Goal: Task Accomplishment & Management: Manage account settings

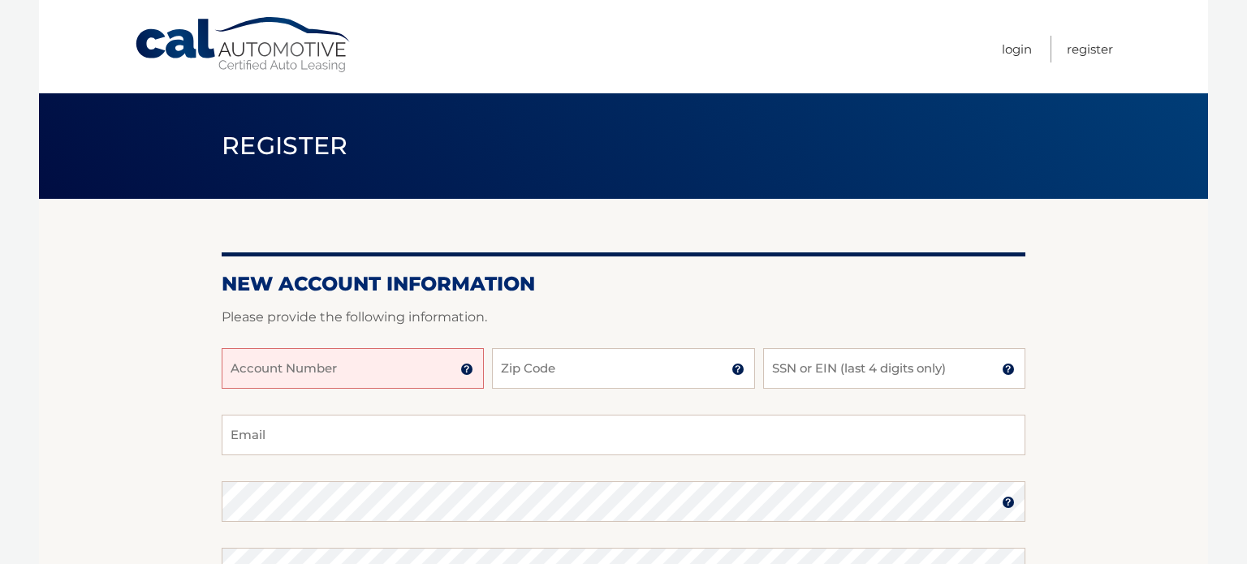
click at [300, 373] on input "Account Number" at bounding box center [353, 368] width 262 height 41
type input "44456002028"
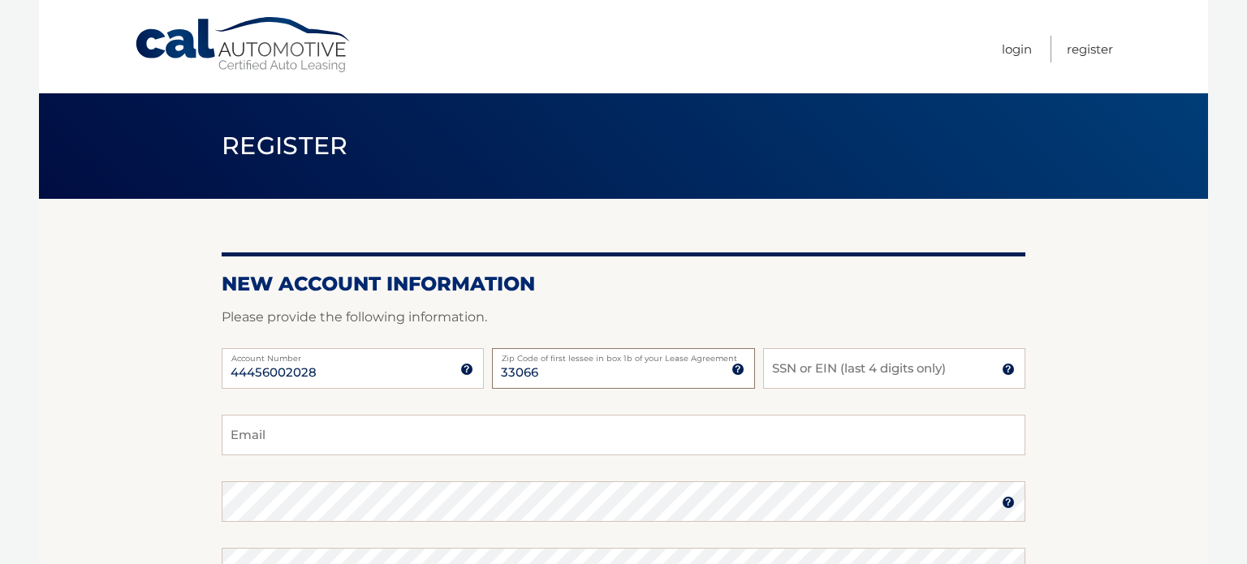
type input "33066"
type input "7500"
type input "pfk9999@gmail.com"
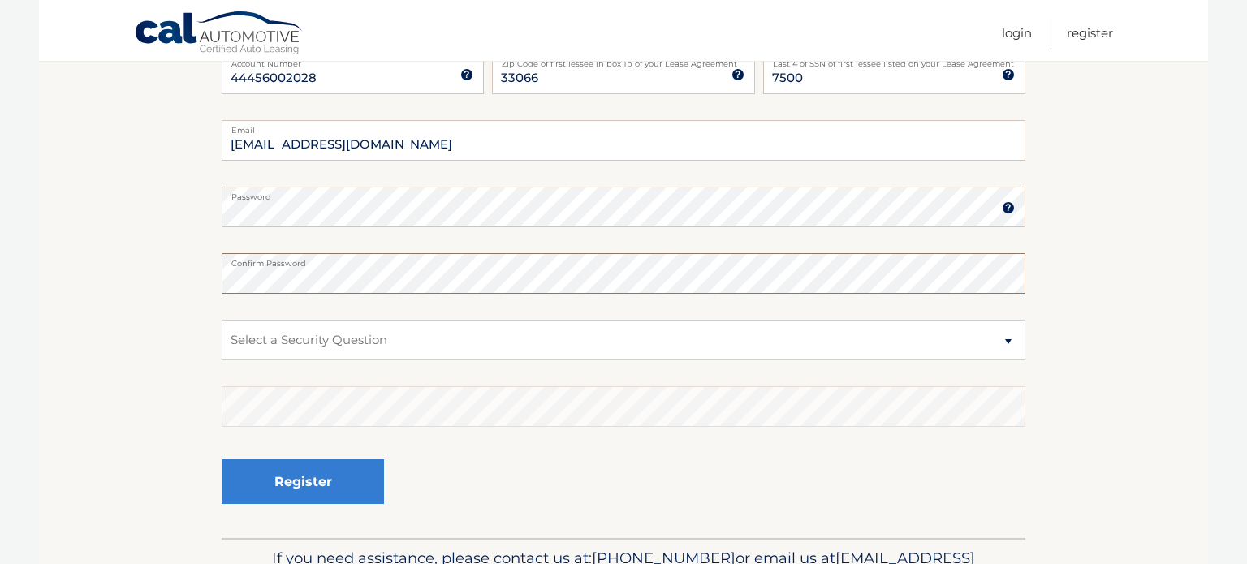
scroll to position [308, 0]
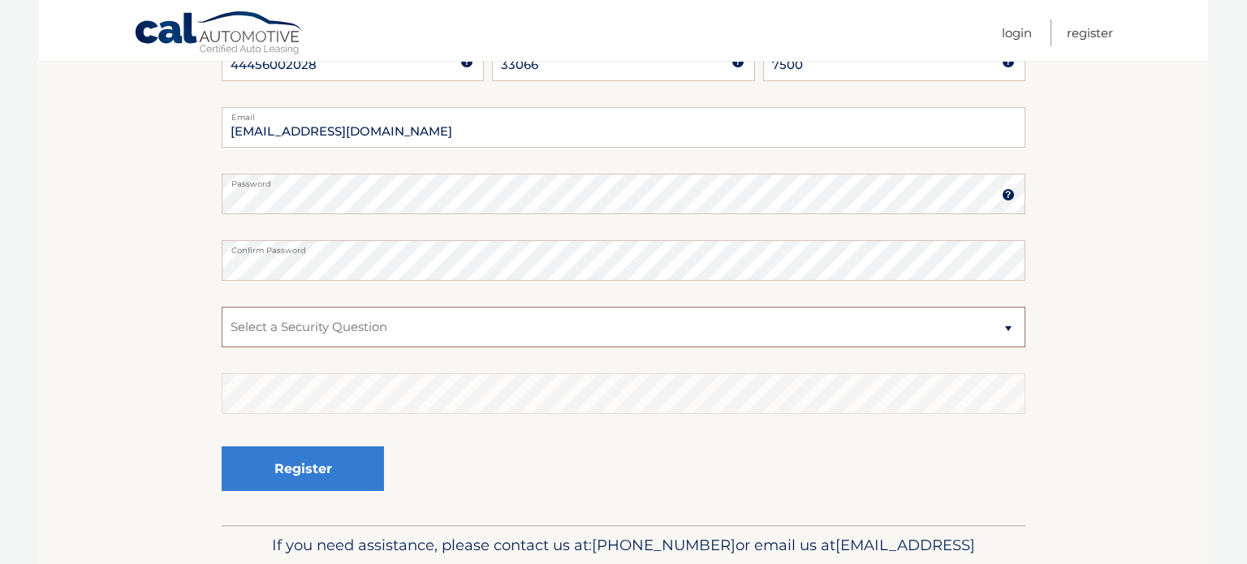
click at [1011, 329] on select "Select a Security Question What was the name of your elementary school? What is…" at bounding box center [624, 327] width 804 height 41
select select "2"
click at [222, 307] on select "Select a Security Question What was the name of your elementary school? What is…" at bounding box center [624, 327] width 804 height 41
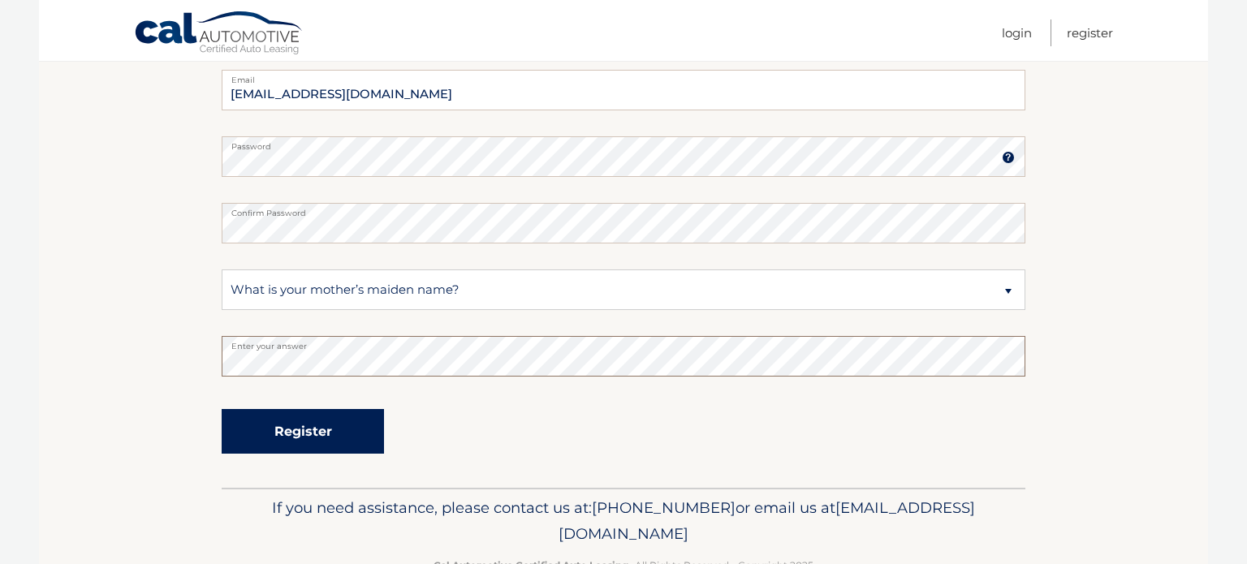
scroll to position [346, 0]
click at [333, 429] on button "Register" at bounding box center [303, 430] width 162 height 45
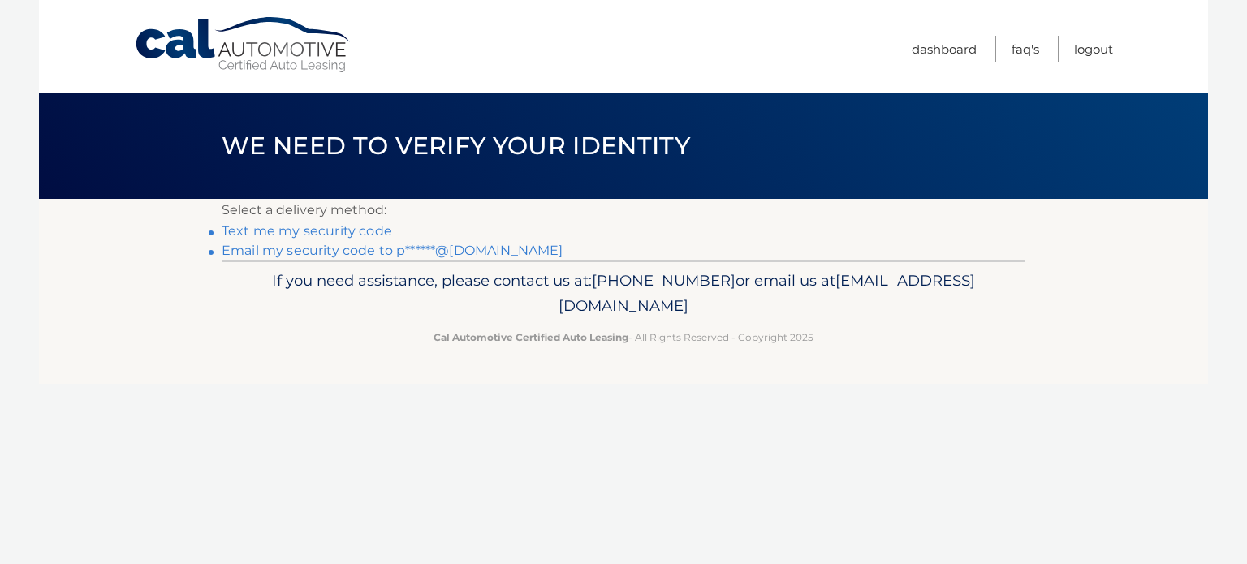
click at [365, 230] on link "Text me my security code" at bounding box center [307, 230] width 171 height 15
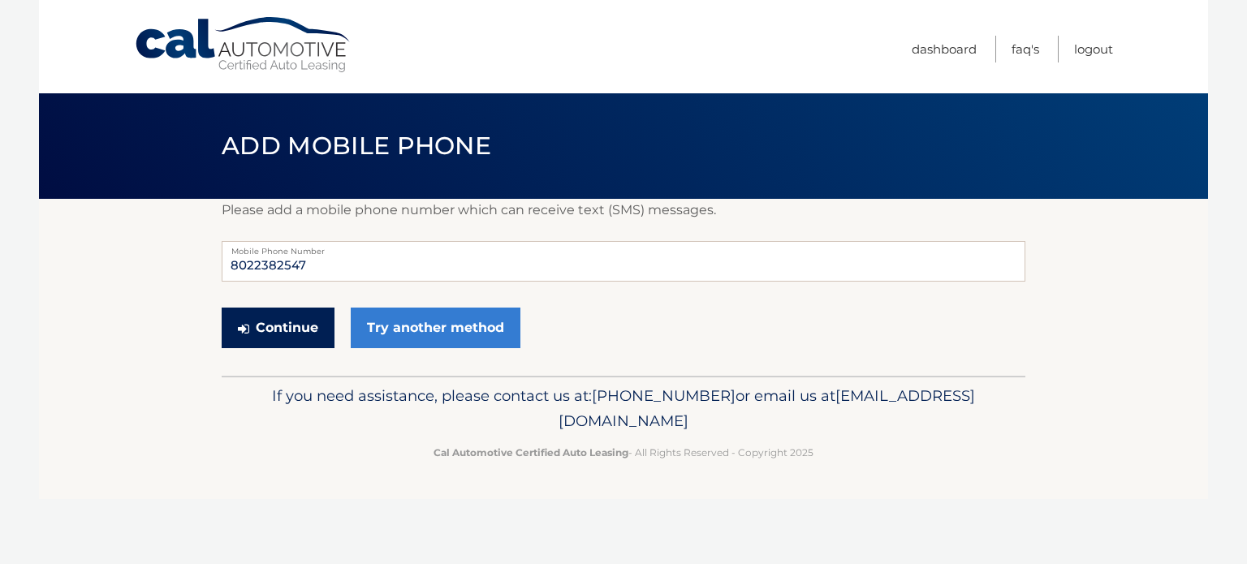
click at [298, 335] on button "Continue" at bounding box center [278, 328] width 113 height 41
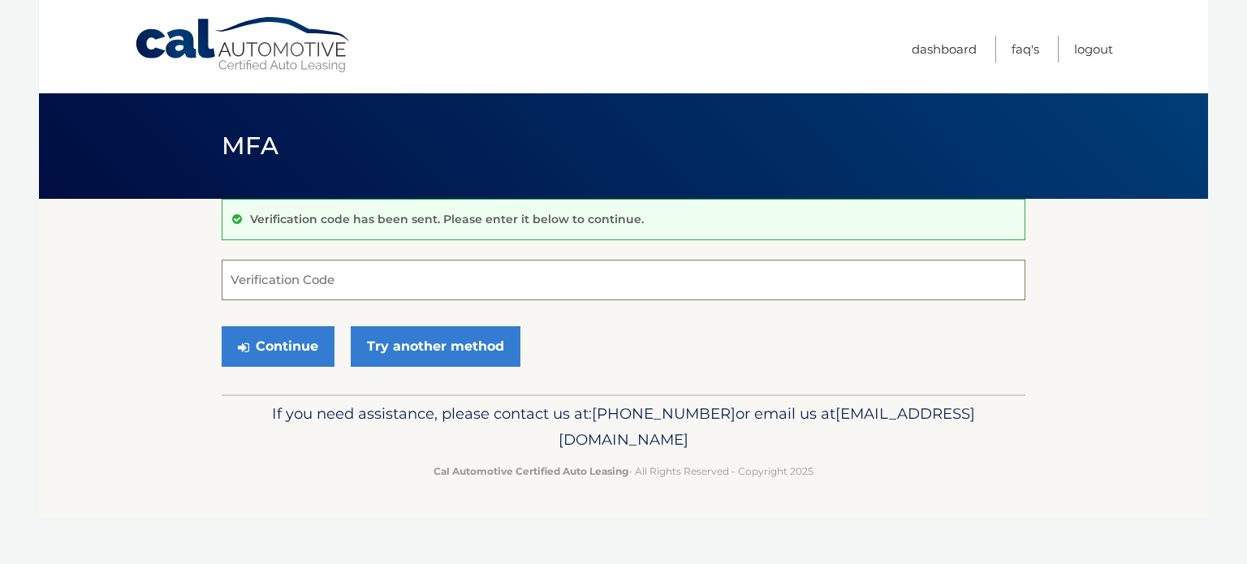
click at [262, 275] on input "Verification Code" at bounding box center [624, 280] width 804 height 41
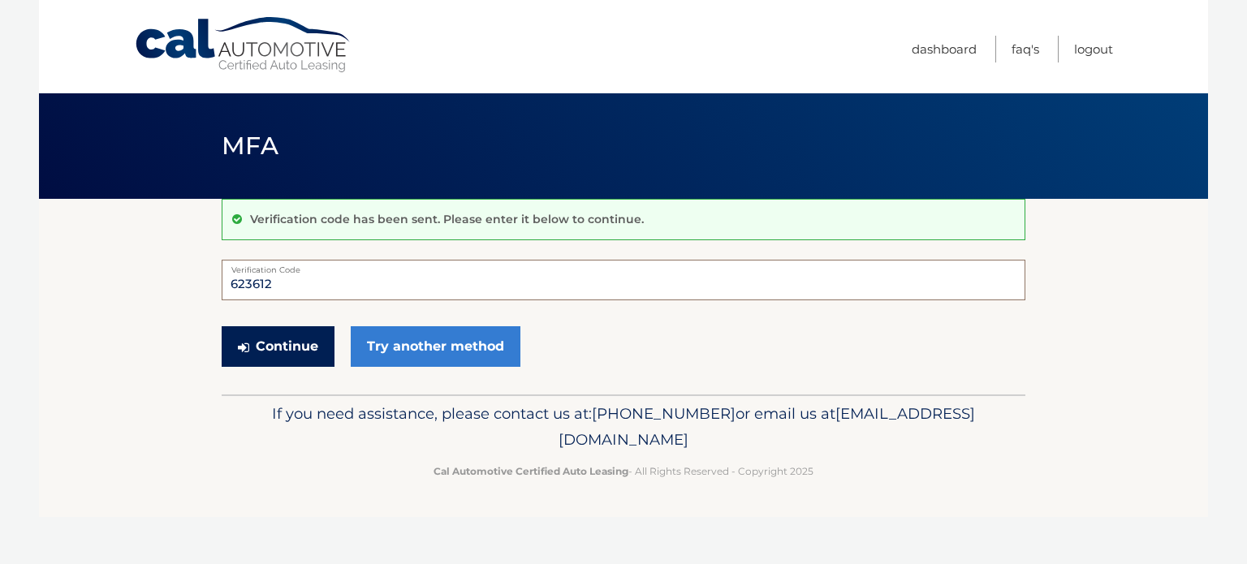
type input "623612"
click at [282, 352] on button "Continue" at bounding box center [278, 346] width 113 height 41
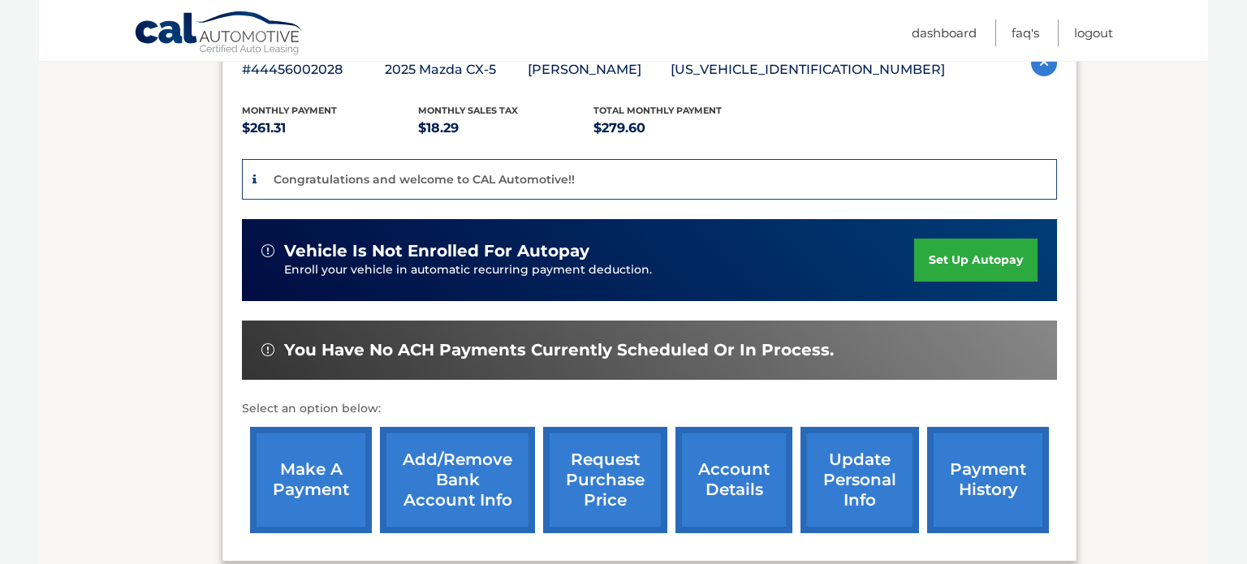
scroll to position [315, 0]
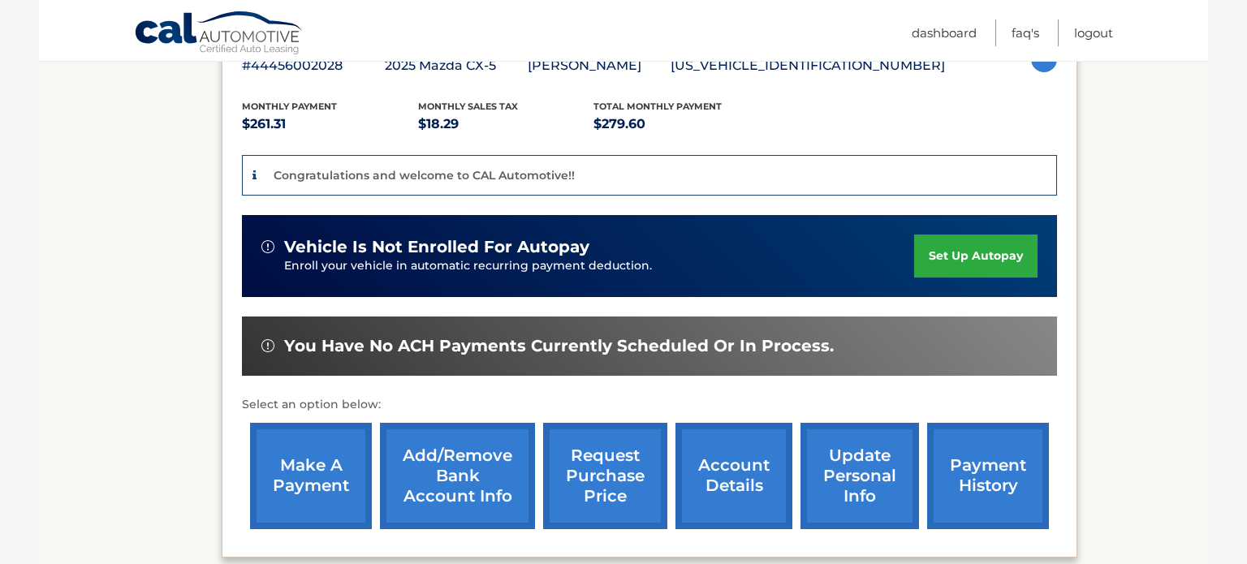
click at [969, 261] on link "set up autopay" at bounding box center [975, 256] width 123 height 43
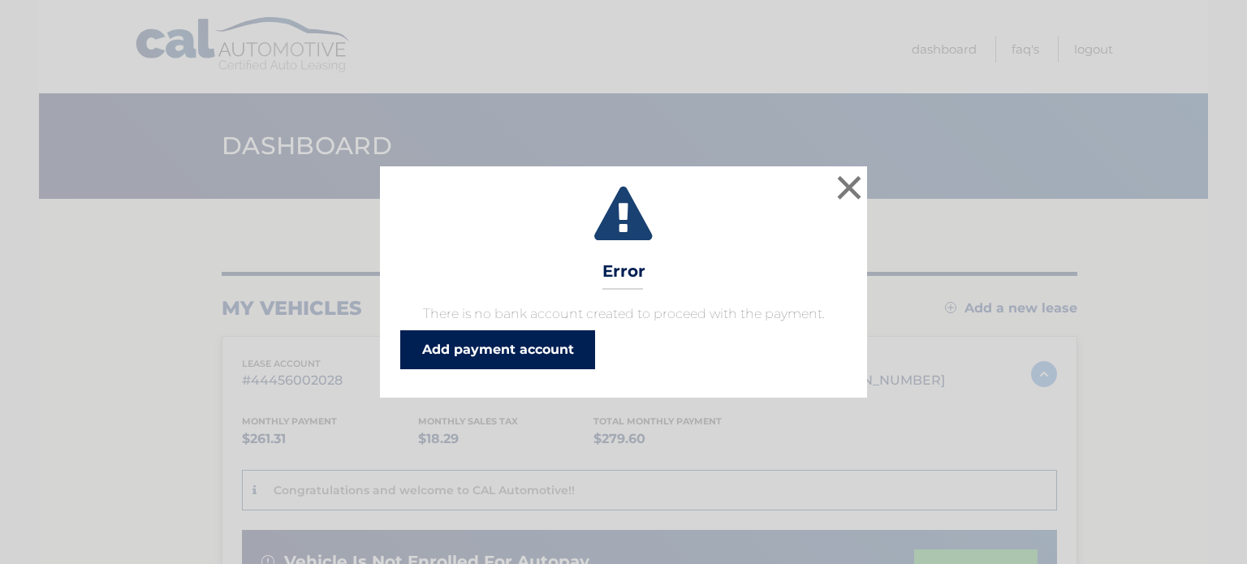
click at [515, 352] on link "Add payment account" at bounding box center [497, 349] width 195 height 39
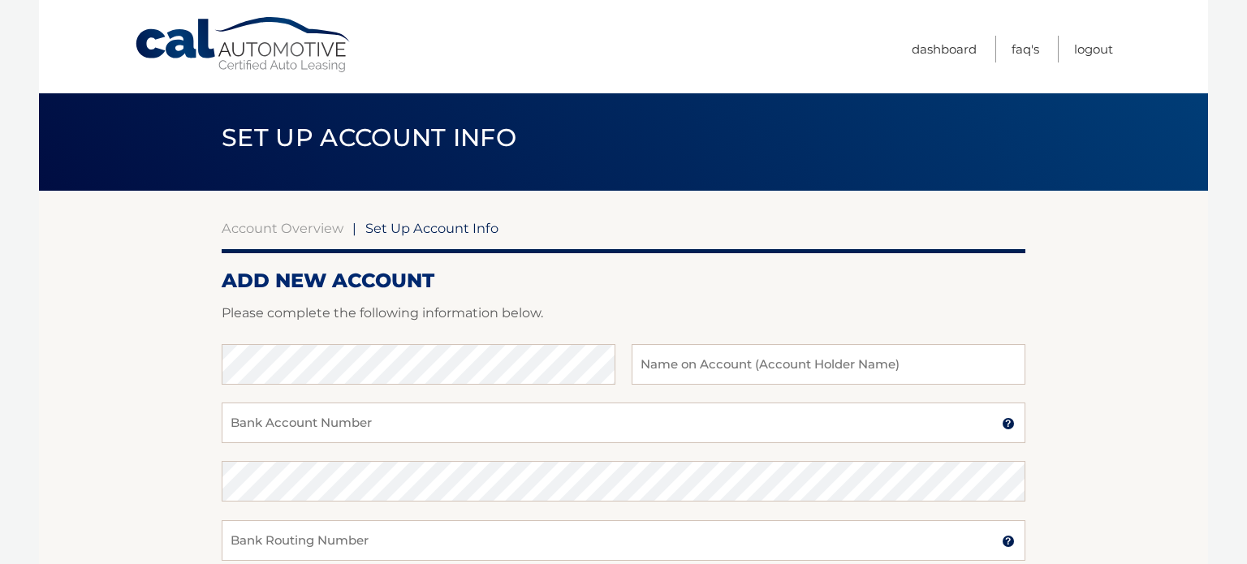
scroll to position [16, 0]
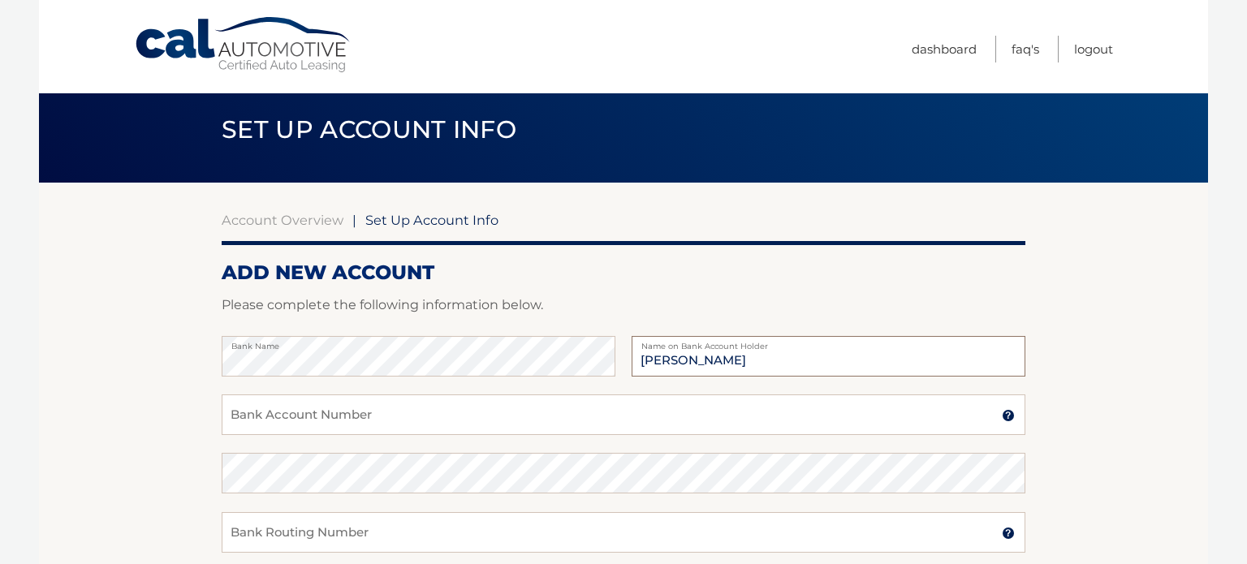
click at [672, 354] on input "[PERSON_NAME]" at bounding box center [829, 356] width 394 height 41
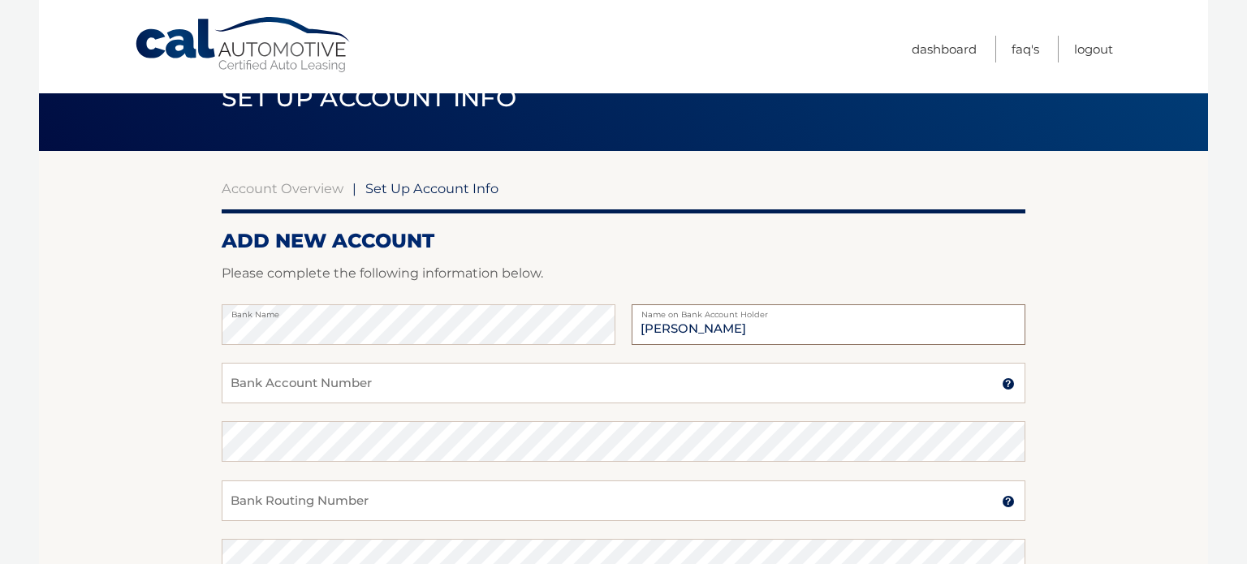
scroll to position [57, 0]
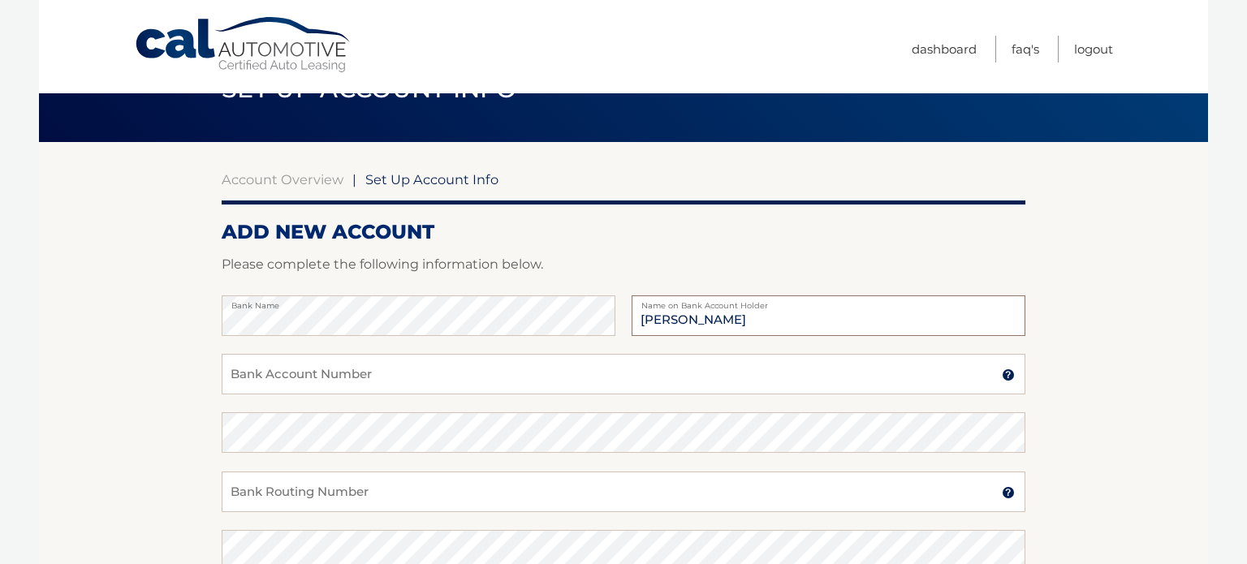
type input "Paul F Kaiser"
click at [294, 382] on input "Bank Account Number" at bounding box center [624, 374] width 804 height 41
click at [271, 378] on input "5017800001" at bounding box center [624, 374] width 804 height 41
type input "501780001"
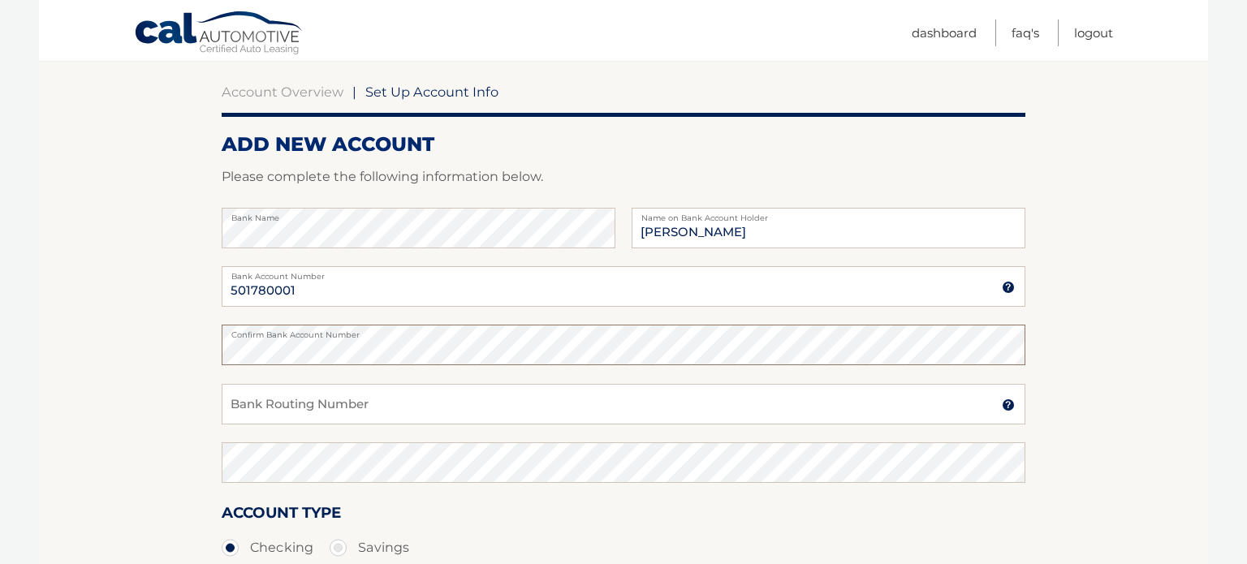
scroll to position [146, 0]
click at [322, 404] on input "Bank Routing Number" at bounding box center [624, 402] width 804 height 41
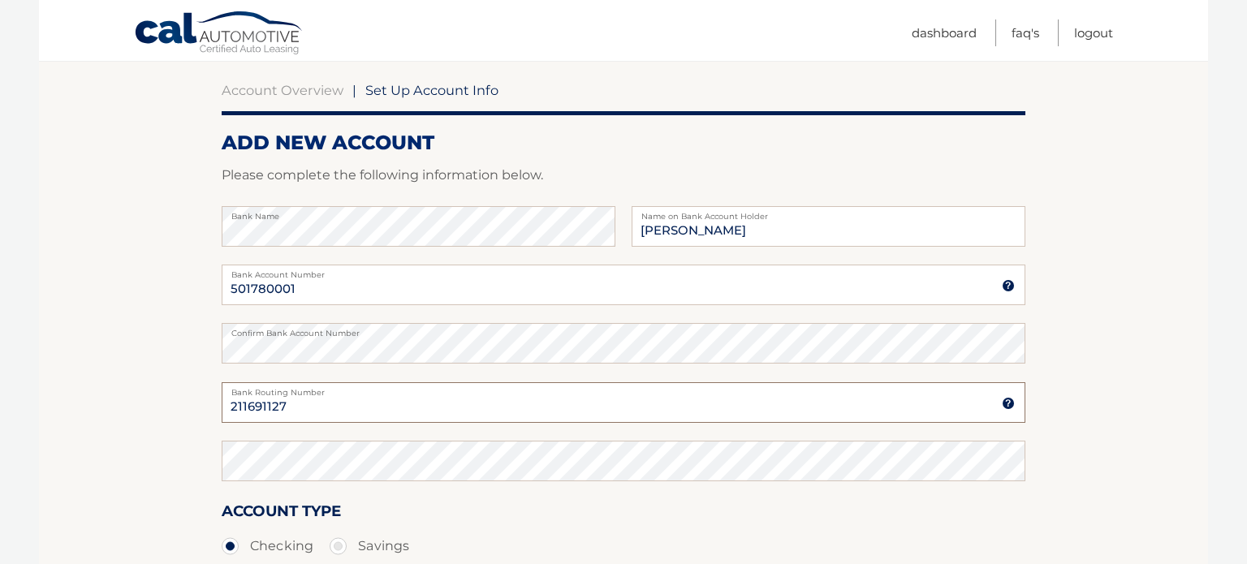
type input "211691127"
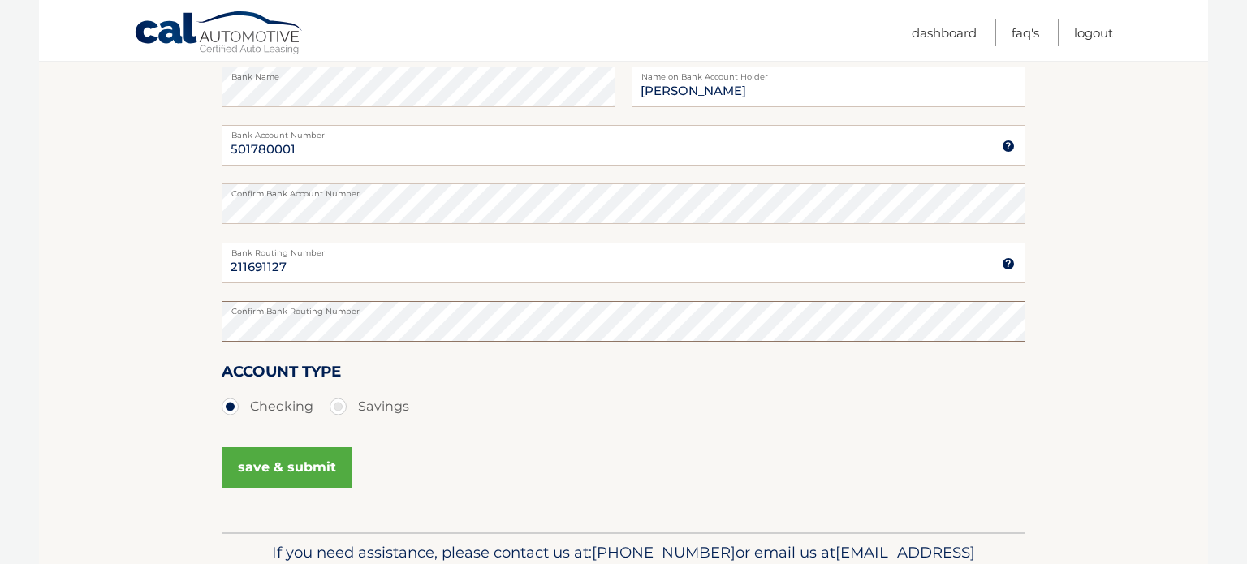
scroll to position [288, 0]
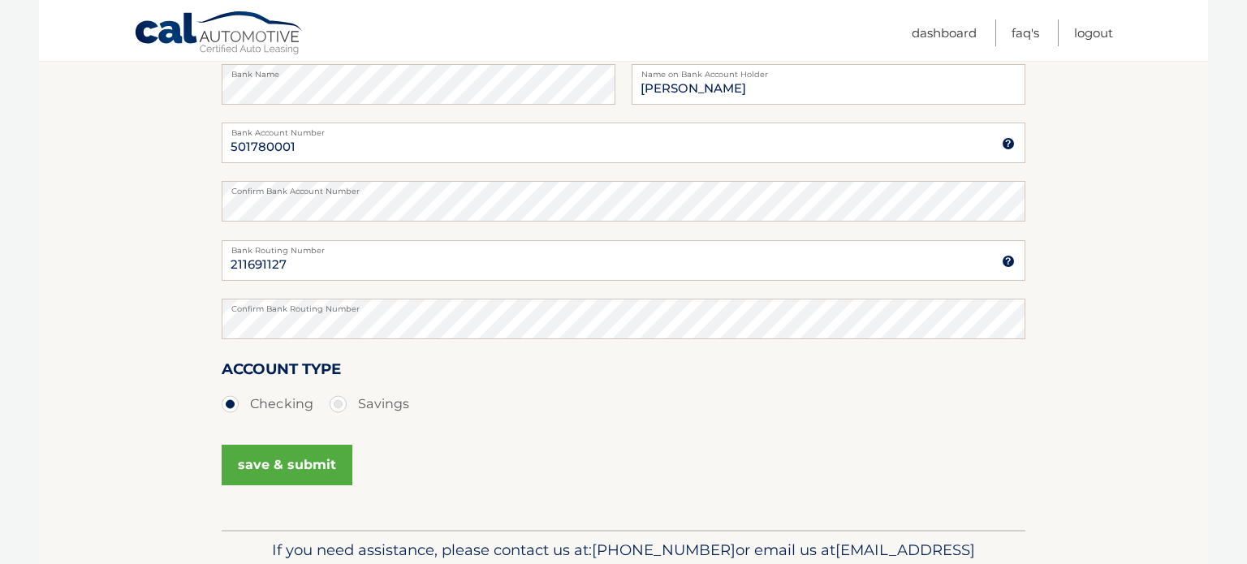
click at [253, 464] on button "save & submit" at bounding box center [287, 465] width 131 height 41
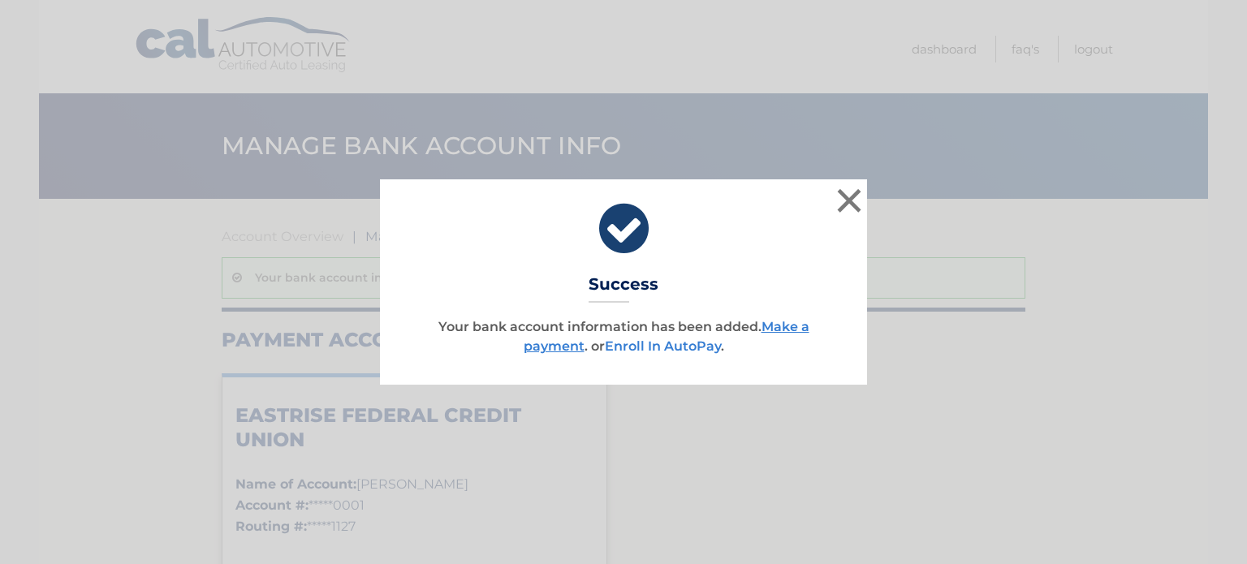
click at [658, 348] on link "Enroll In AutoPay" at bounding box center [663, 346] width 116 height 15
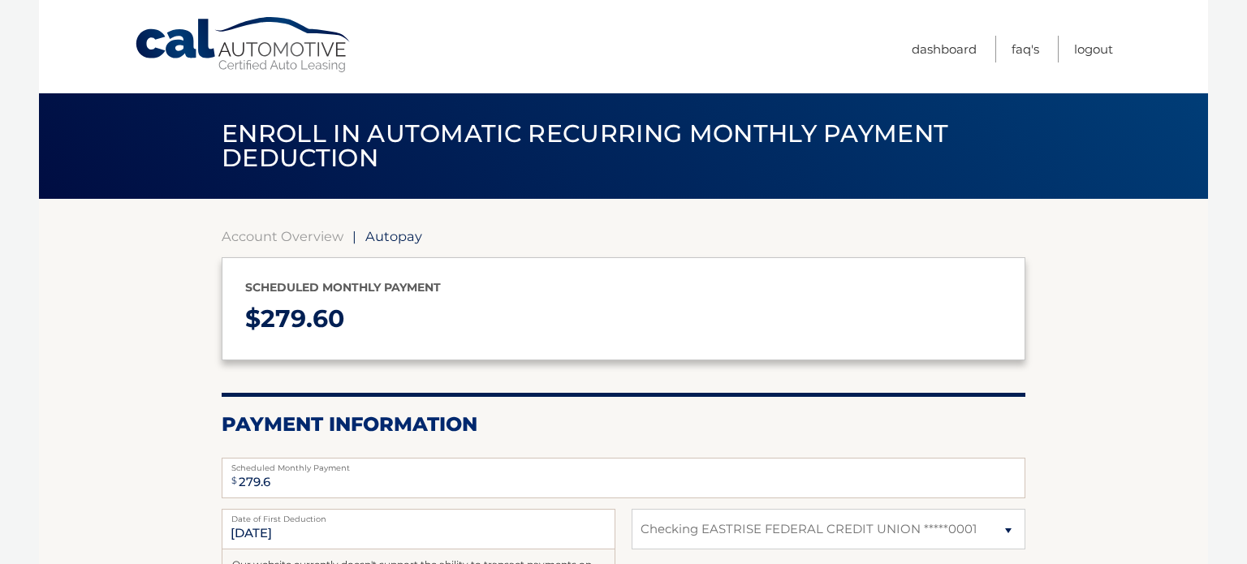
select select "NzU5MDE1MmItMTljNS00NDliLWEwNzktMGM1ODI4YTJlMGEx"
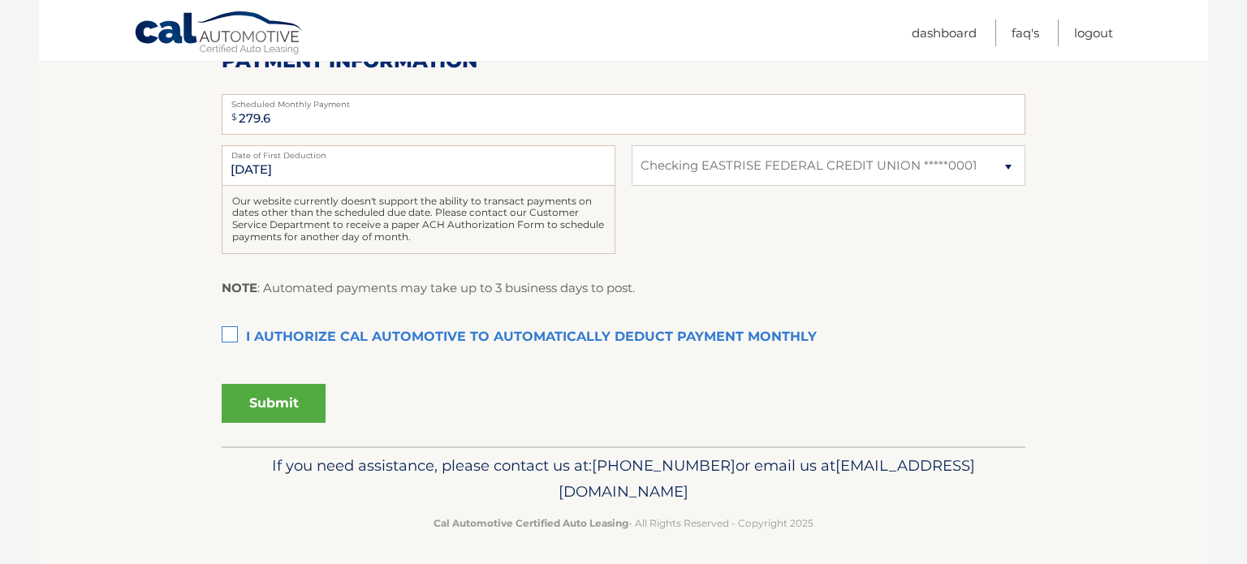
scroll to position [367, 0]
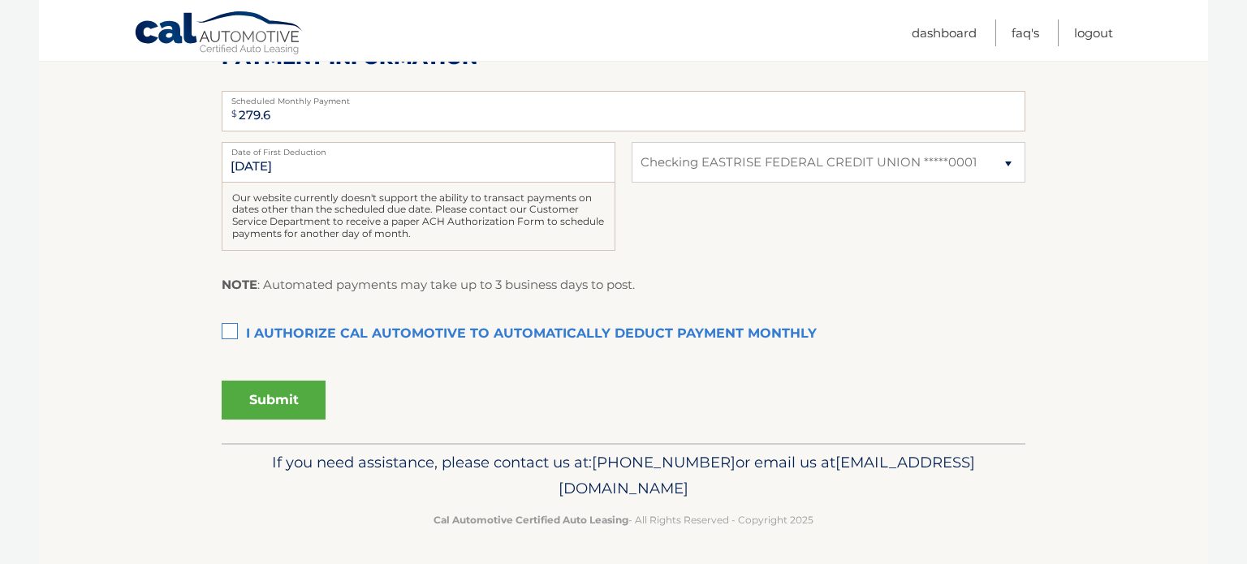
click at [234, 324] on label "I authorize cal automotive to automatically deduct payment monthly This checkbo…" at bounding box center [624, 334] width 804 height 32
click at [0, 0] on input "I authorize cal automotive to automatically deduct payment monthly This checkbo…" at bounding box center [0, 0] width 0 height 0
click at [275, 399] on button "Submit" at bounding box center [274, 400] width 104 height 39
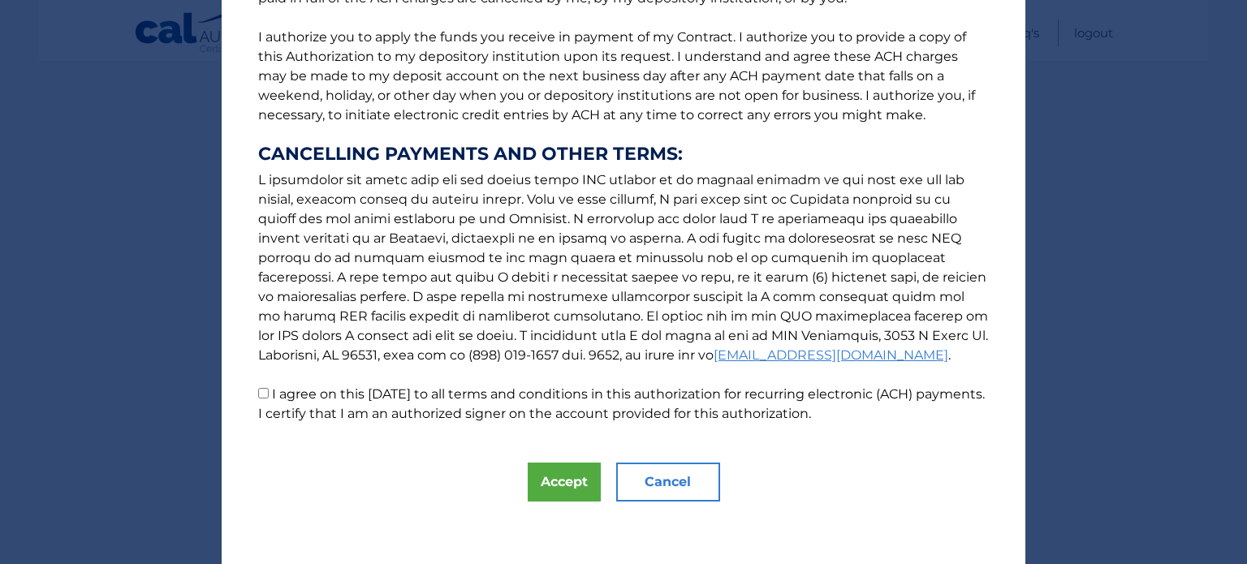
scroll to position [202, 0]
click at [546, 487] on button "Accept" at bounding box center [564, 480] width 73 height 39
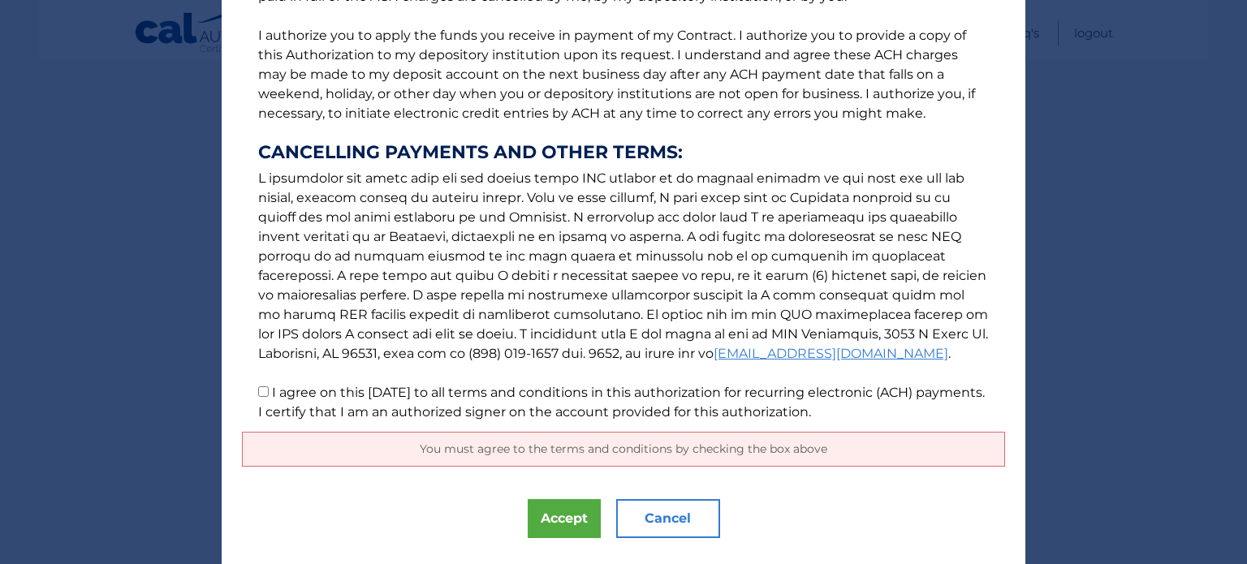
click at [269, 391] on p "The words "I" "me" and "my" mean any identified Customer who signs this Authori…" at bounding box center [623, 126] width 763 height 591
click at [262, 395] on p "The words "I" "me" and "my" mean any identified Customer who signs this Authori…" at bounding box center [623, 126] width 763 height 591
click at [262, 395] on input "I agree on this [DATE] to all terms and conditions in this authorization for re…" at bounding box center [263, 391] width 11 height 11
checkbox input "true"
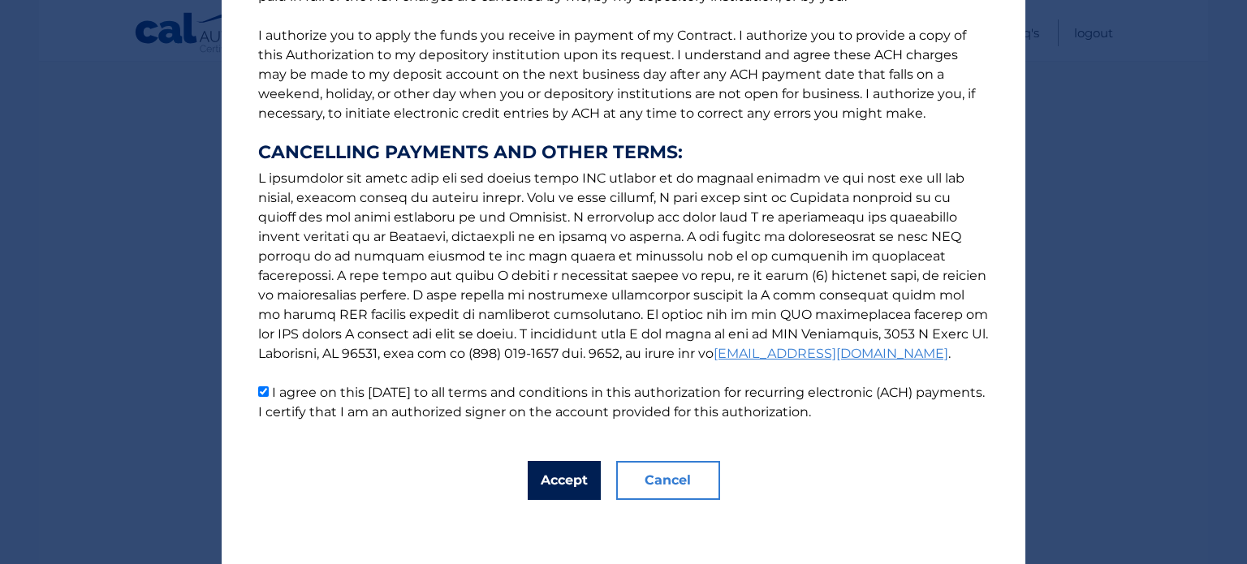
click at [549, 479] on button "Accept" at bounding box center [564, 480] width 73 height 39
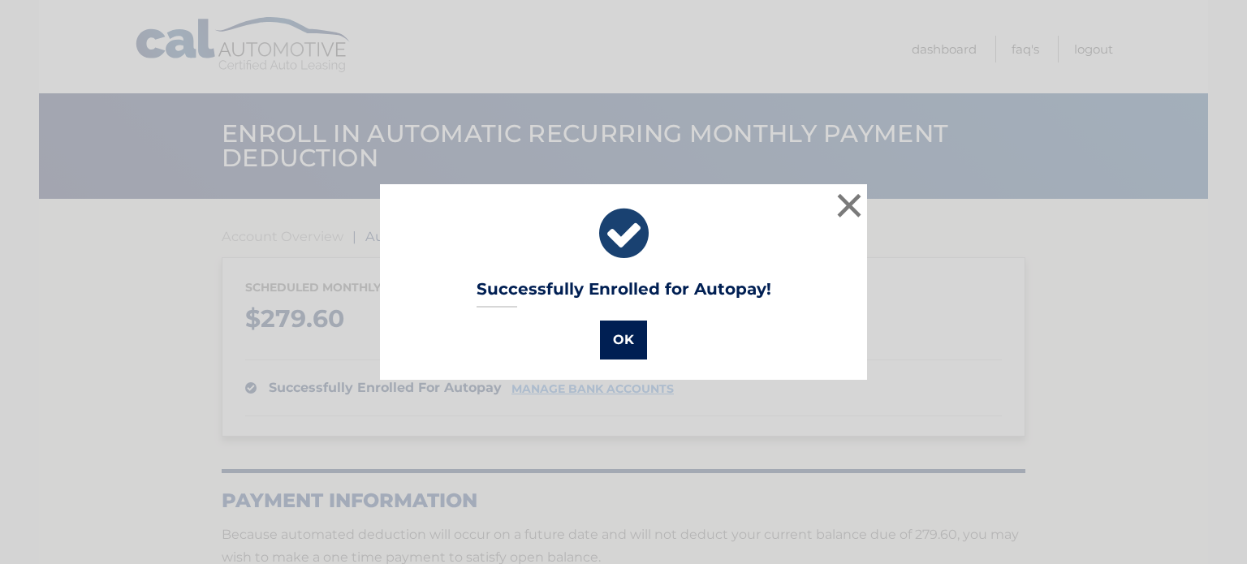
click at [621, 352] on button "OK" at bounding box center [623, 340] width 47 height 39
